Goal: Find specific page/section: Find specific page/section

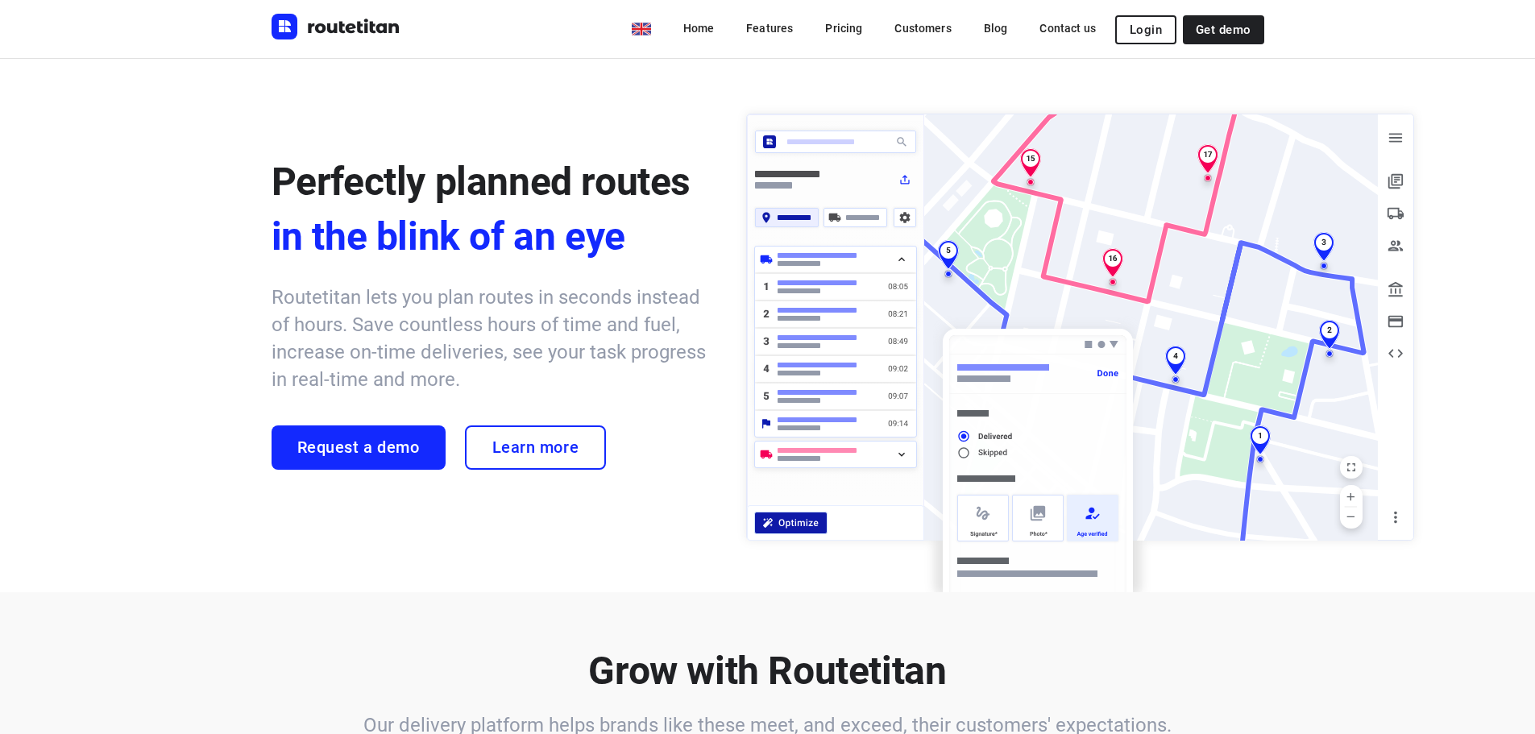
click at [1162, 26] on span "Login" at bounding box center [1146, 29] width 32 height 13
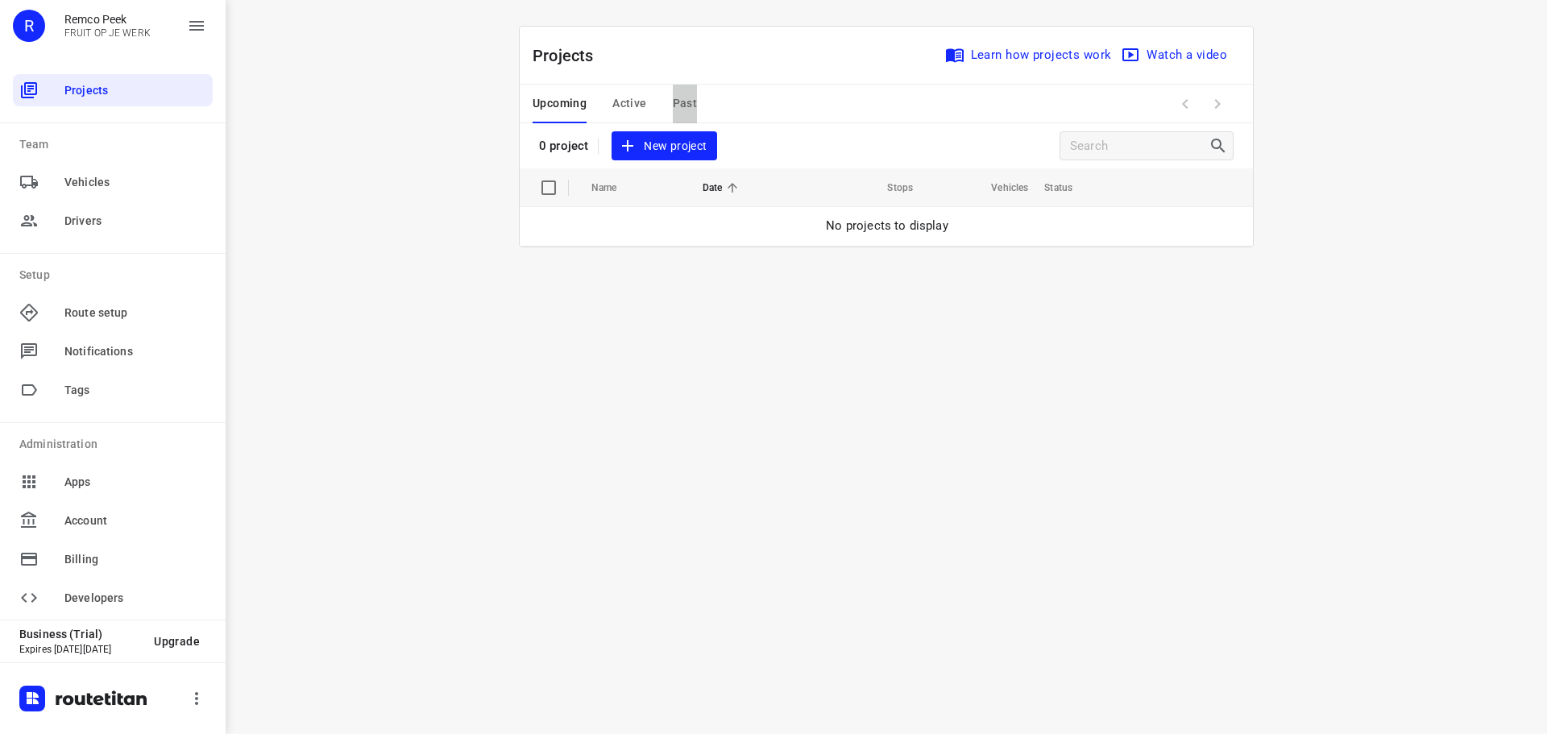
click at [674, 102] on span "Past" at bounding box center [685, 103] width 25 height 20
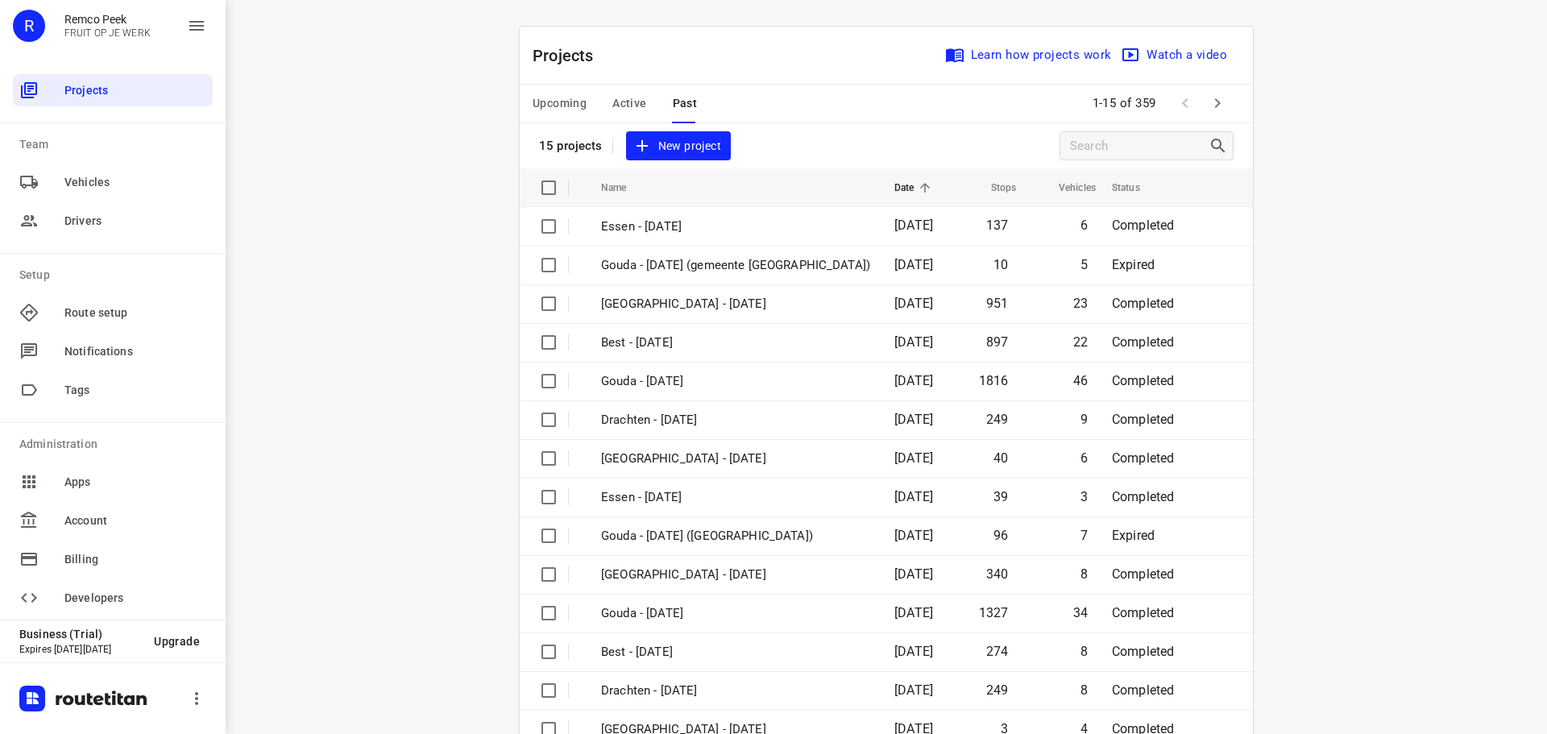
click at [1160, 97] on div "1-15 of 359" at bounding box center [1160, 103] width 148 height 35
